Goal: Obtain resource: Obtain resource

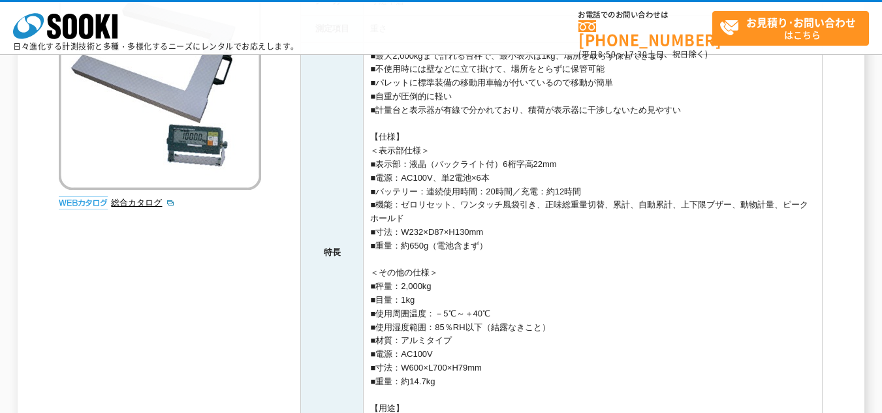
scroll to position [261, 0]
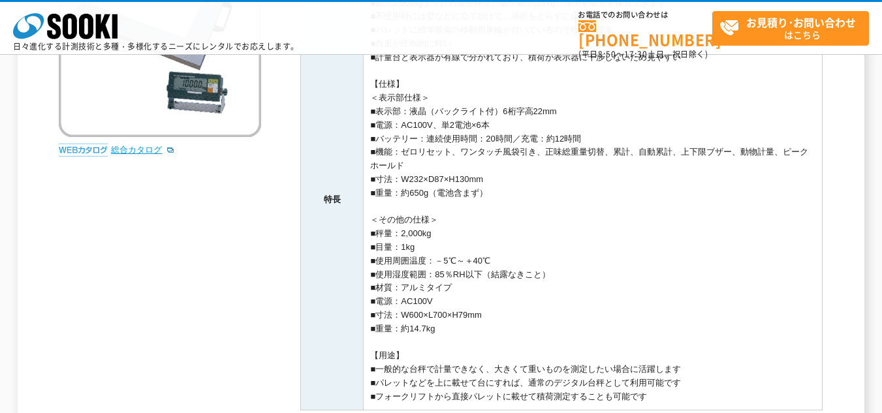
click at [138, 151] on link "総合カタログ" at bounding box center [143, 150] width 64 height 10
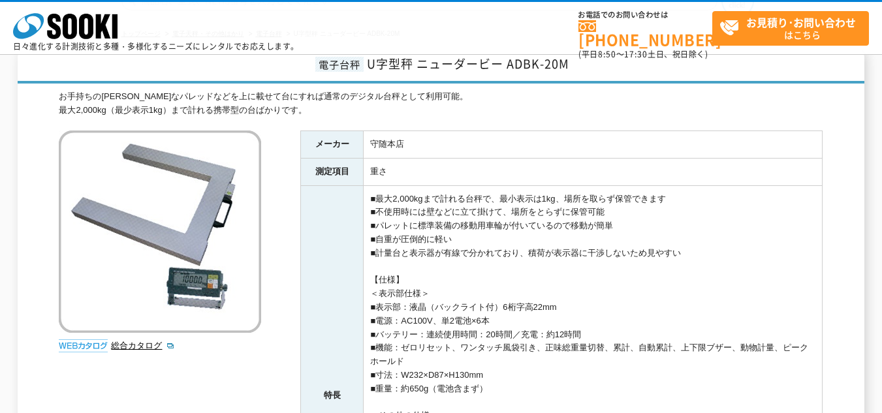
scroll to position [131, 0]
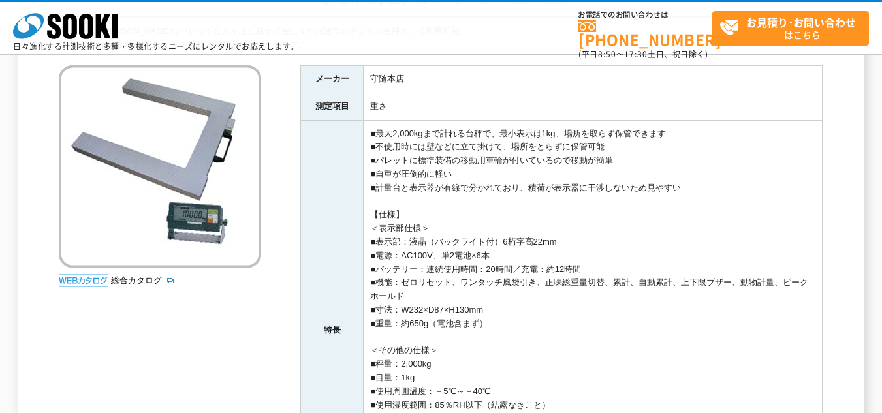
drag, startPoint x: 368, startPoint y: 130, endPoint x: 516, endPoint y: 322, distance: 242.0
click at [516, 322] on td "■最大2,000kgまで計れる台秤で、最小表示は1kg、場所を取らず保管できます ■不使用時には壁などに立て掛けて、場所をとらずに保管可能 ■パレットに標準装…" at bounding box center [593, 330] width 459 height 421
click at [485, 228] on td "■最大2,000kgまで計れる台秤で、最小表示は1kg、場所を取らず保管できます ■不使用時には壁などに立て掛けて、場所をとらずに保管可能 ■パレットに標準装…" at bounding box center [593, 330] width 459 height 421
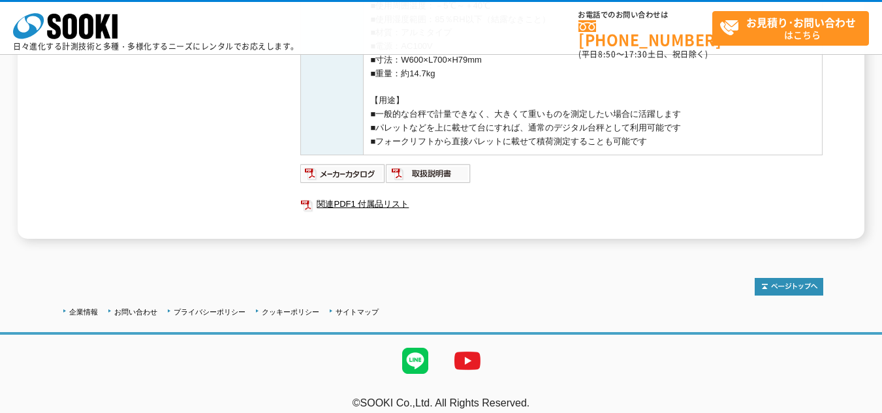
scroll to position [528, 0]
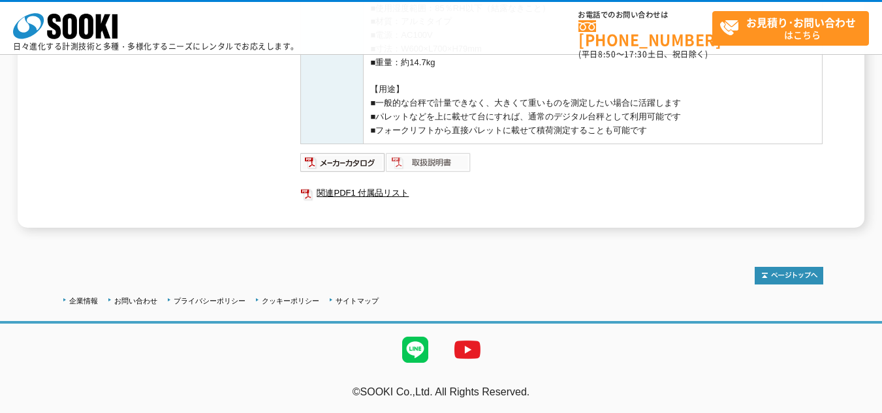
click at [429, 163] on img at bounding box center [428, 162] width 85 height 21
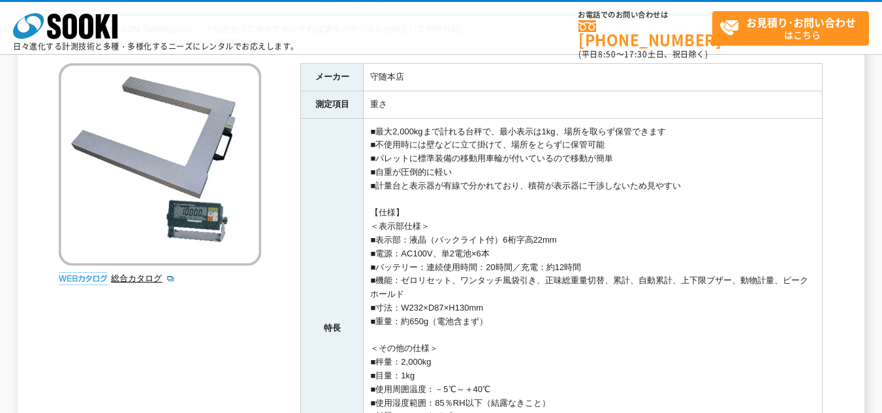
scroll to position [0, 0]
